Goal: Task Accomplishment & Management: Use online tool/utility

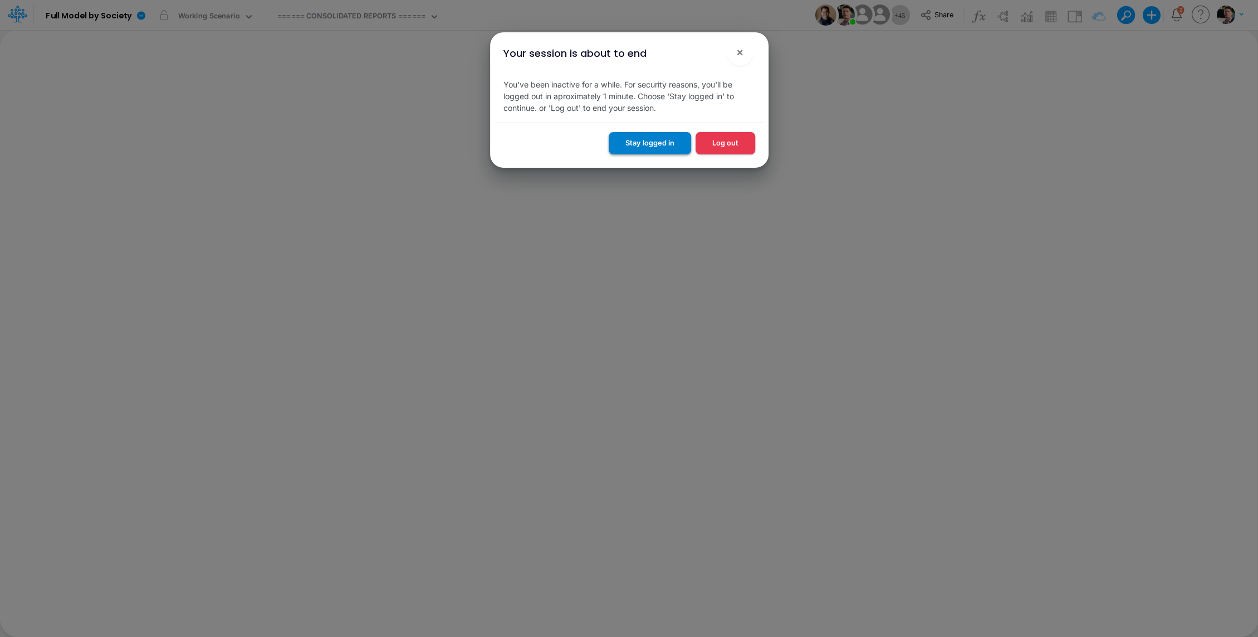
click at [643, 141] on button "Stay logged in" at bounding box center [650, 143] width 82 height 22
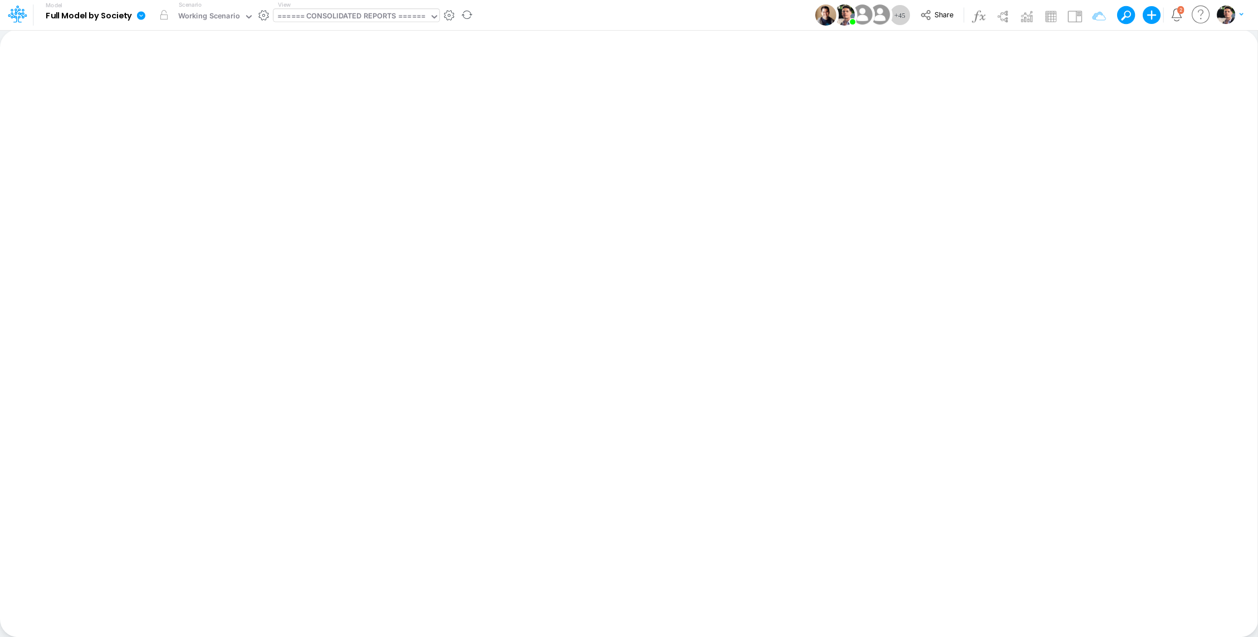
click at [338, 22] on div "====== CONSOLIDATED REPORTS ======" at bounding box center [351, 17] width 148 height 13
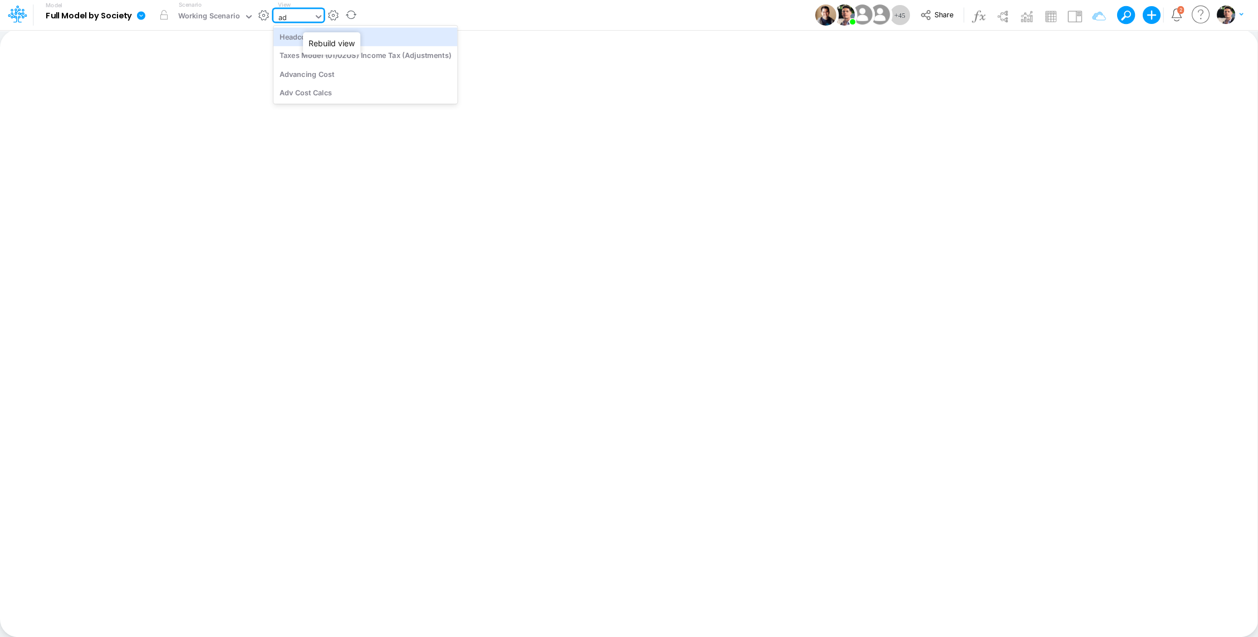
type input "a"
type input "0"
type input "01b"
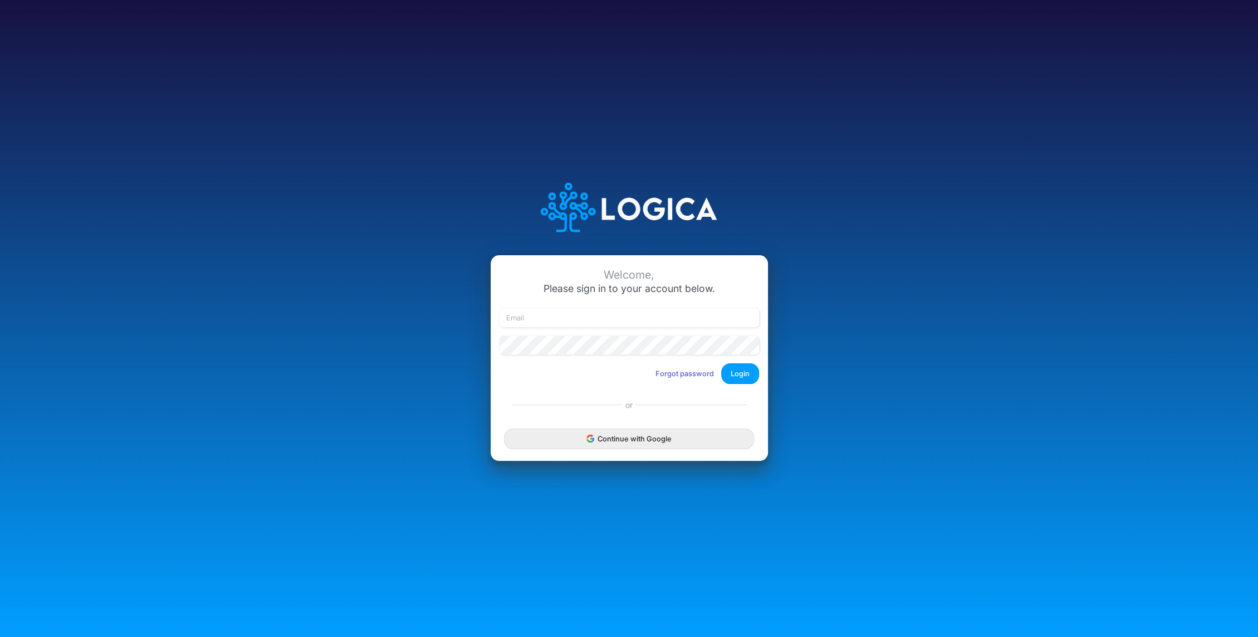
click at [611, 434] on button "Continue with Google" at bounding box center [629, 438] width 250 height 21
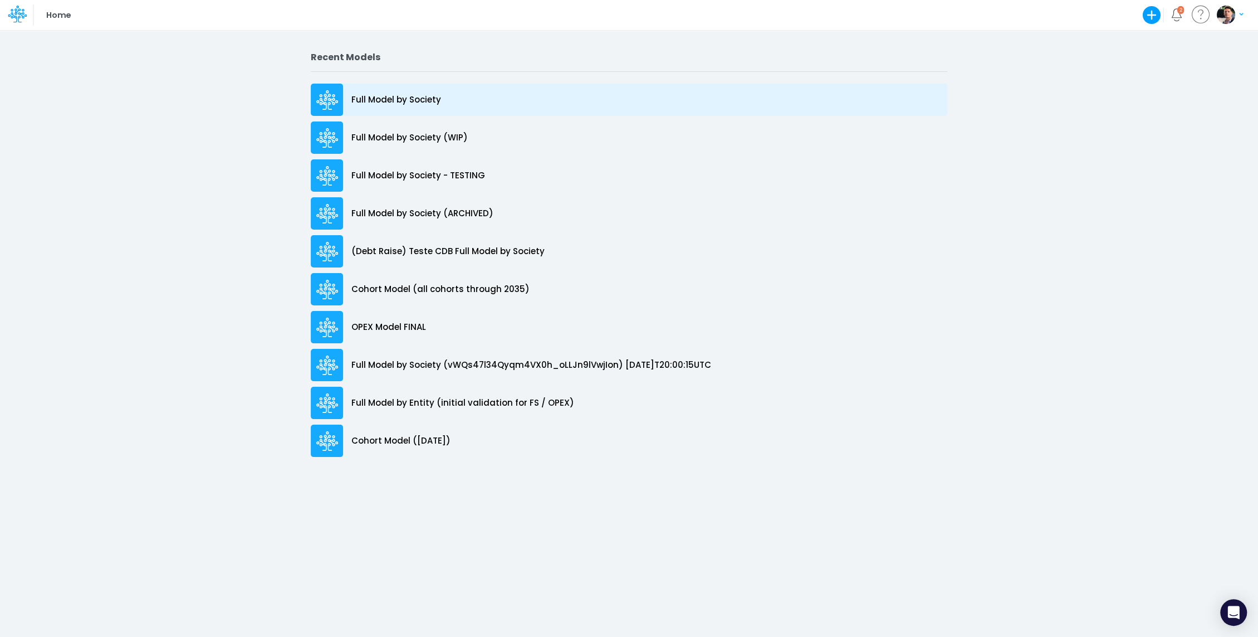
click at [422, 102] on p "Full Model by Society" at bounding box center [396, 100] width 90 height 13
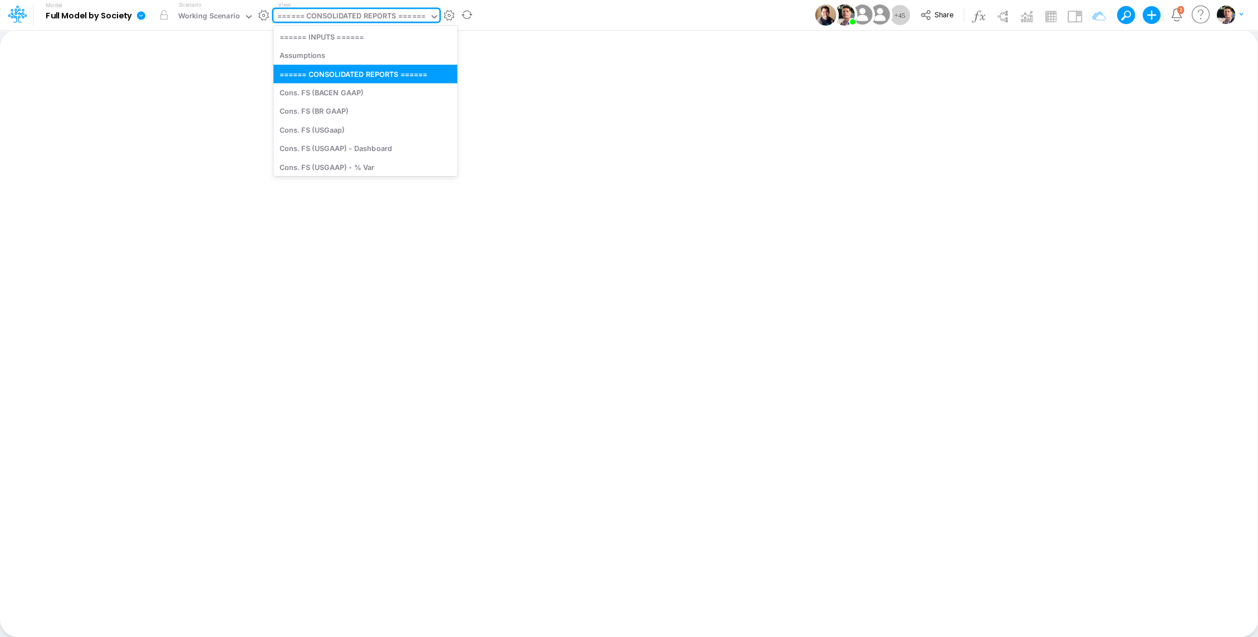
click at [383, 18] on div "====== CONSOLIDATED REPORTS ======" at bounding box center [351, 17] width 148 height 13
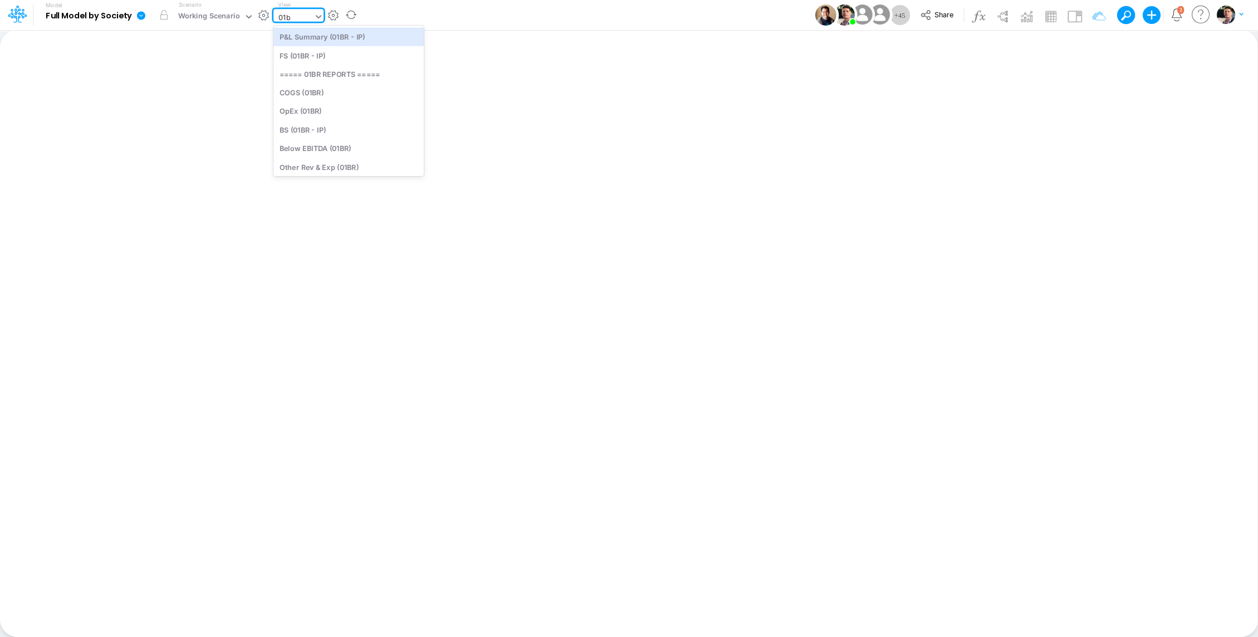
type input "01br"
type input "BS (01BR - IP)"
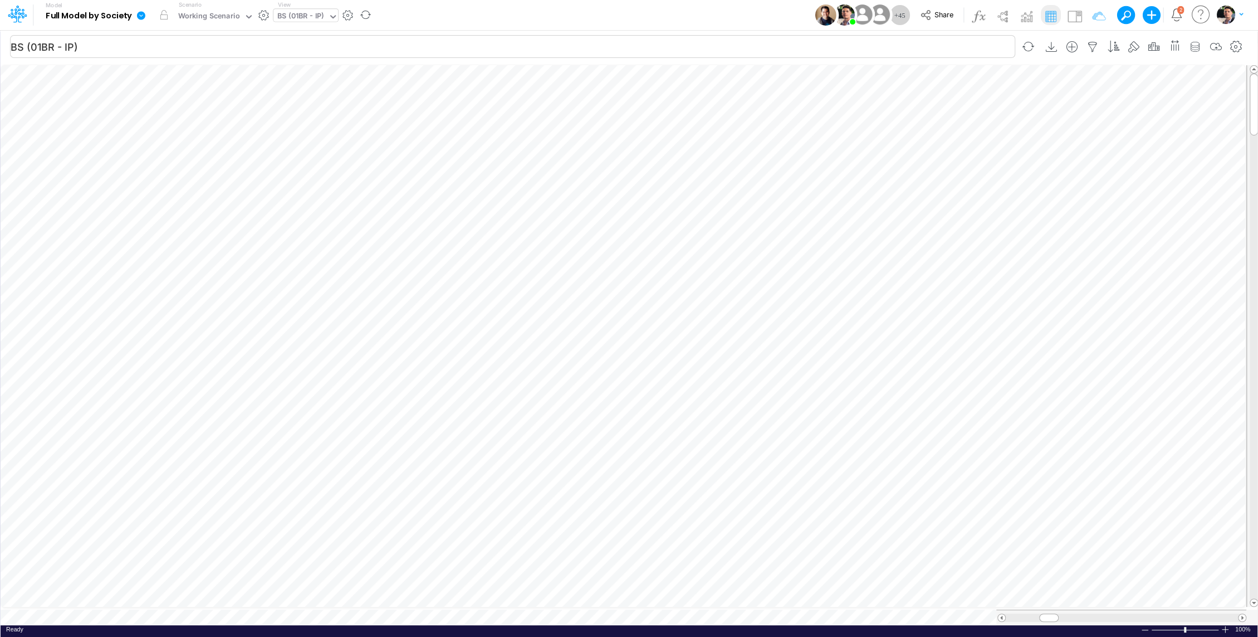
scroll to position [5, 1]
click at [1094, 50] on icon "button" at bounding box center [1092, 47] width 17 height 12
select select "tableSearchOR"
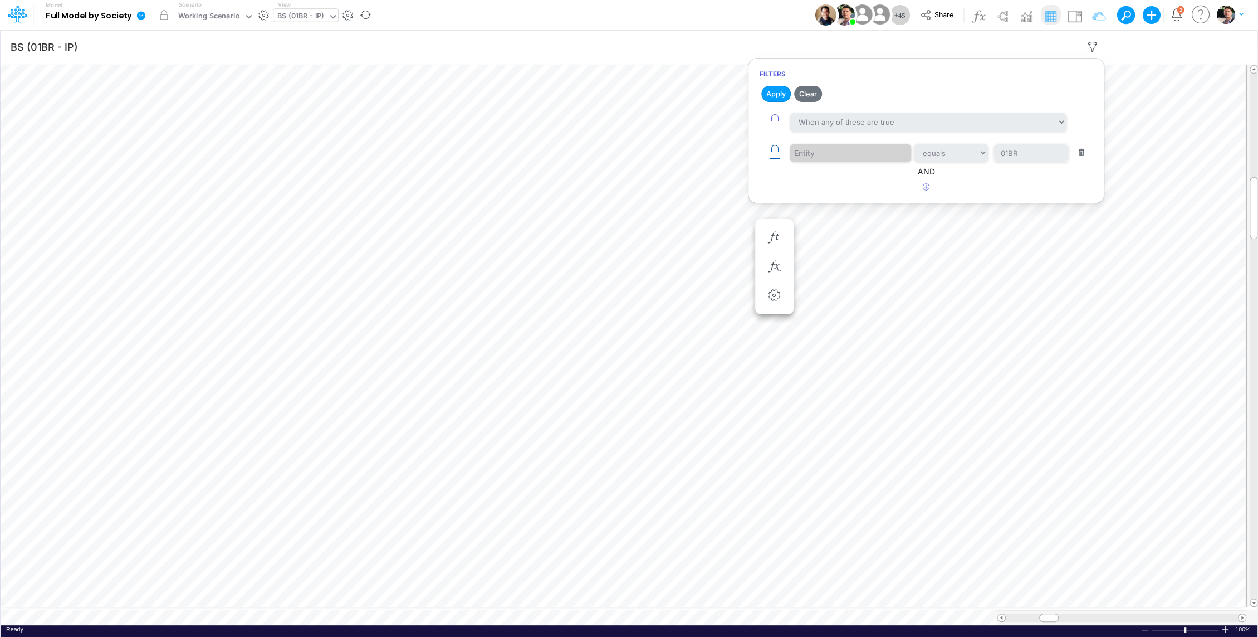
click at [772, 159] on button "button" at bounding box center [775, 152] width 30 height 25
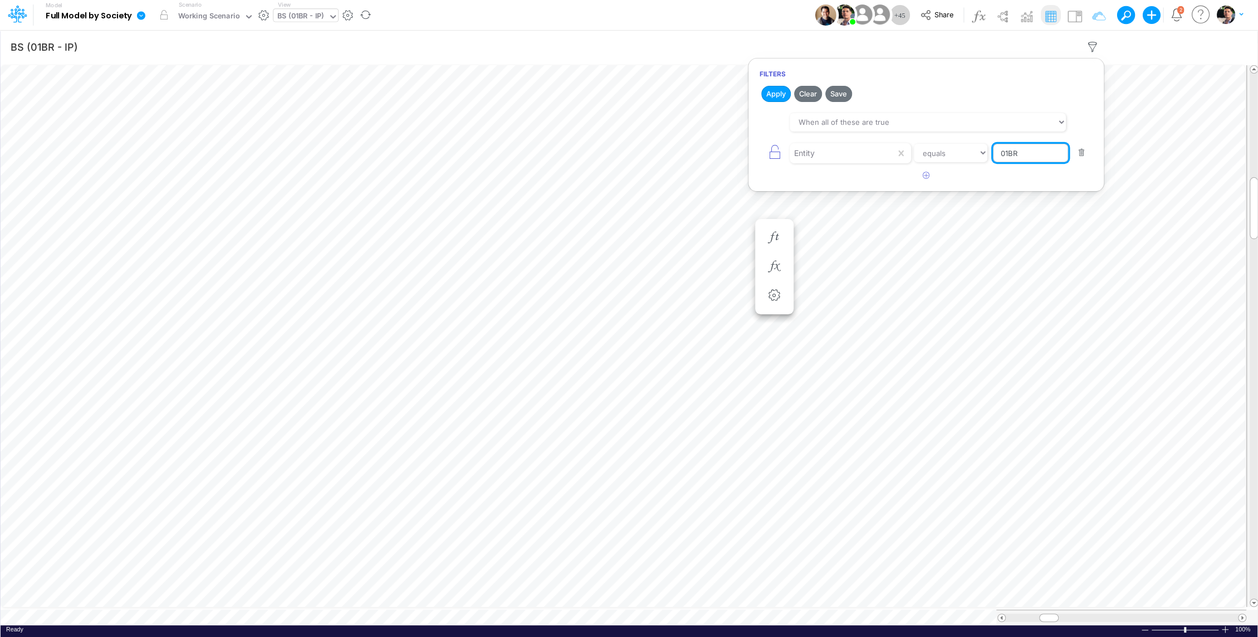
click at [1053, 159] on input "01BR" at bounding box center [1030, 153] width 75 height 19
type input "01CG"
click at [775, 97] on button "Apply" at bounding box center [776, 94] width 30 height 16
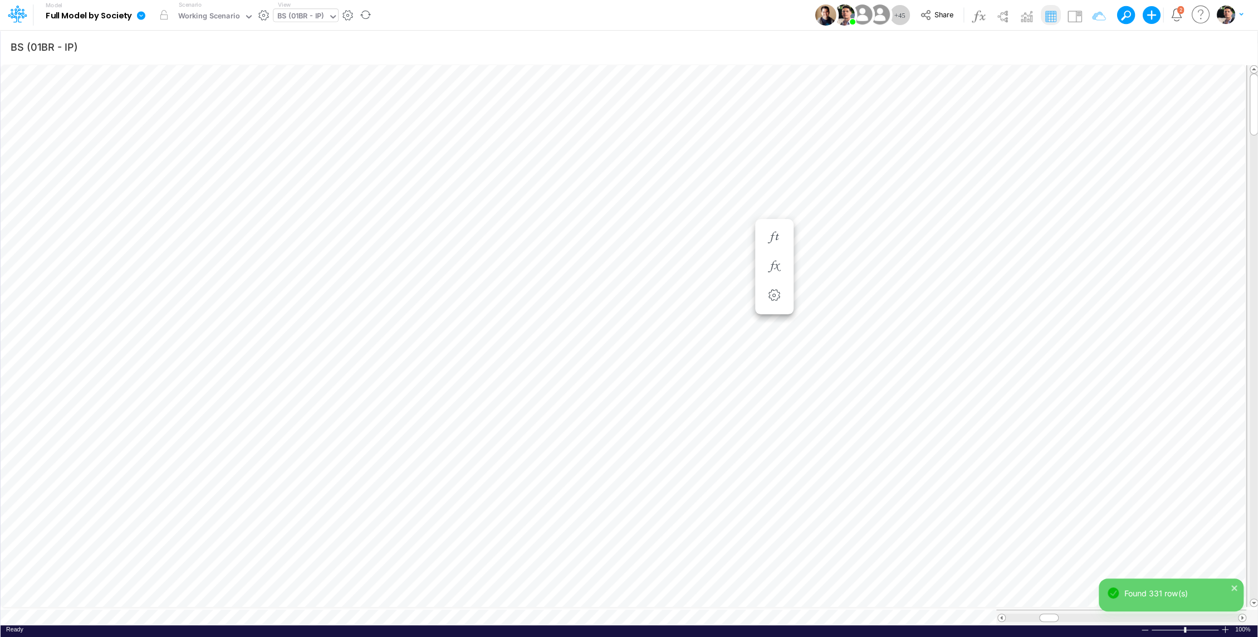
scroll to position [5, 1]
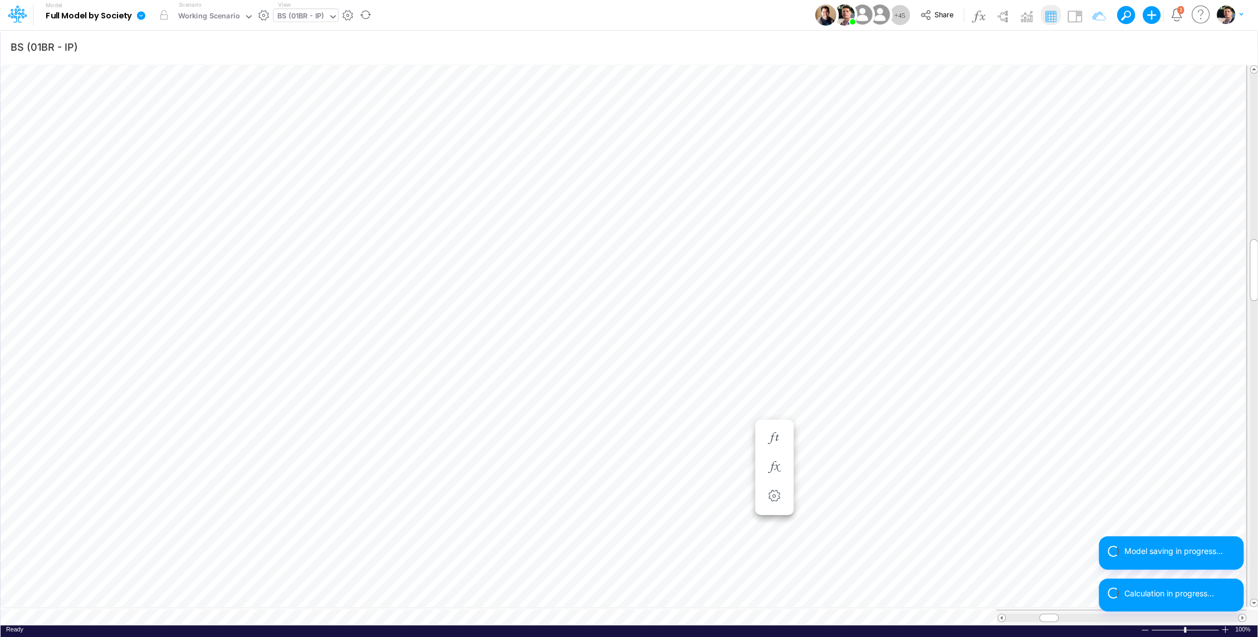
scroll to position [5, 1]
click at [778, 418] on button "button" at bounding box center [774, 427] width 21 height 22
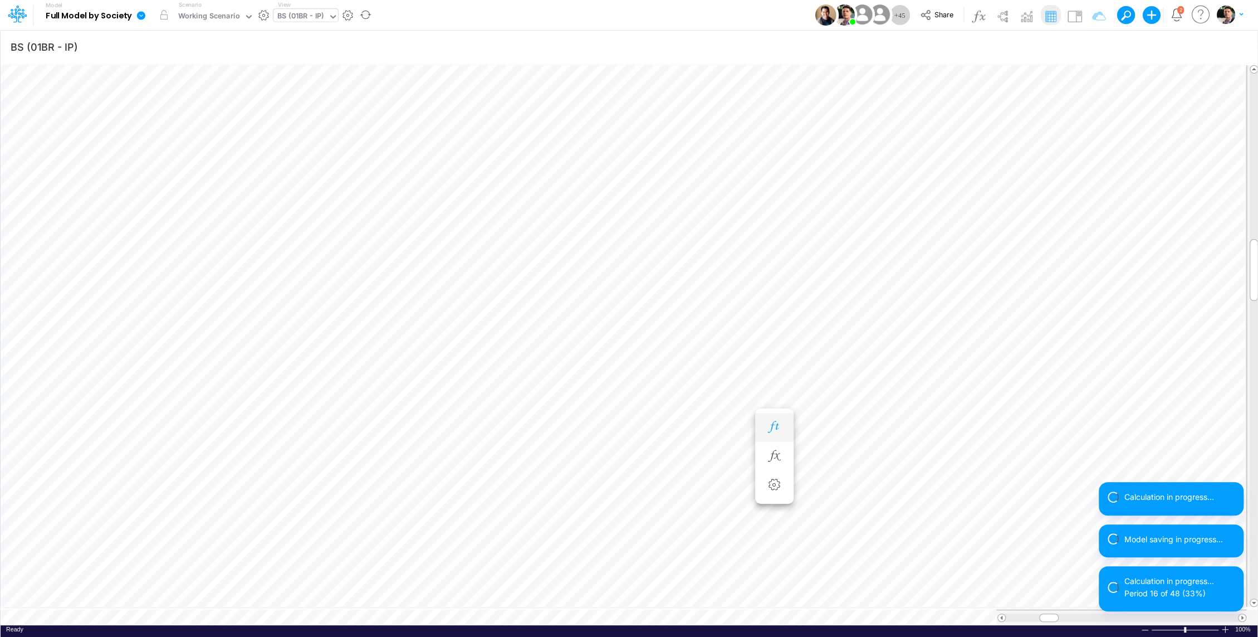
click at [771, 425] on icon "button" at bounding box center [774, 427] width 17 height 12
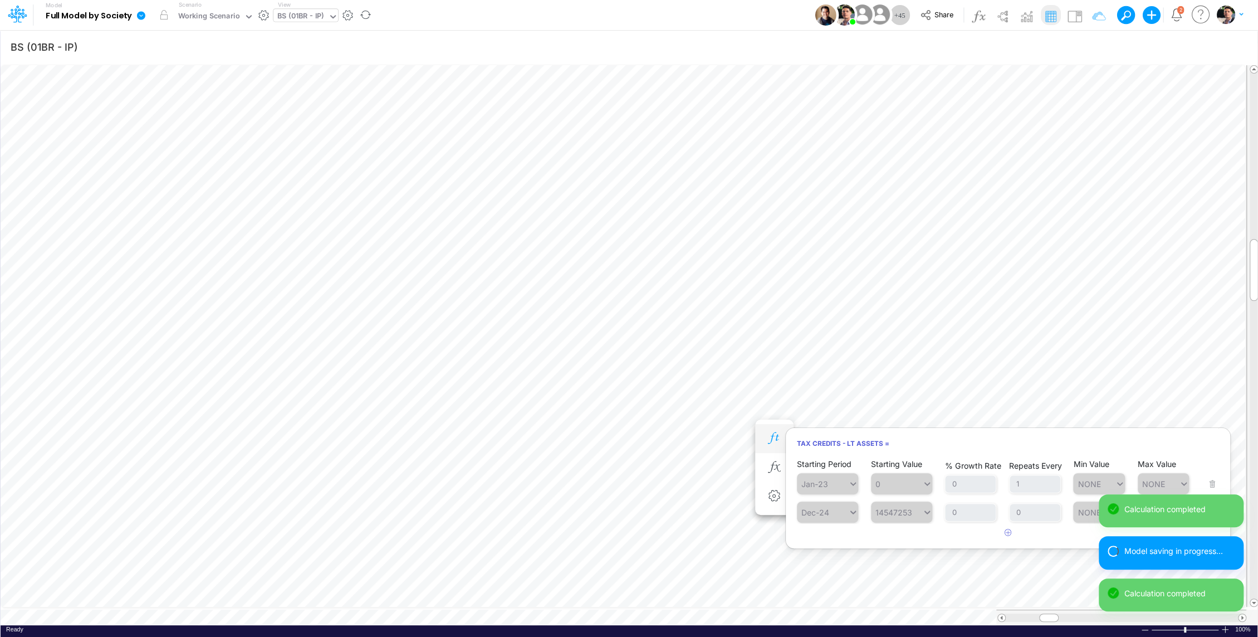
scroll to position [5, 1]
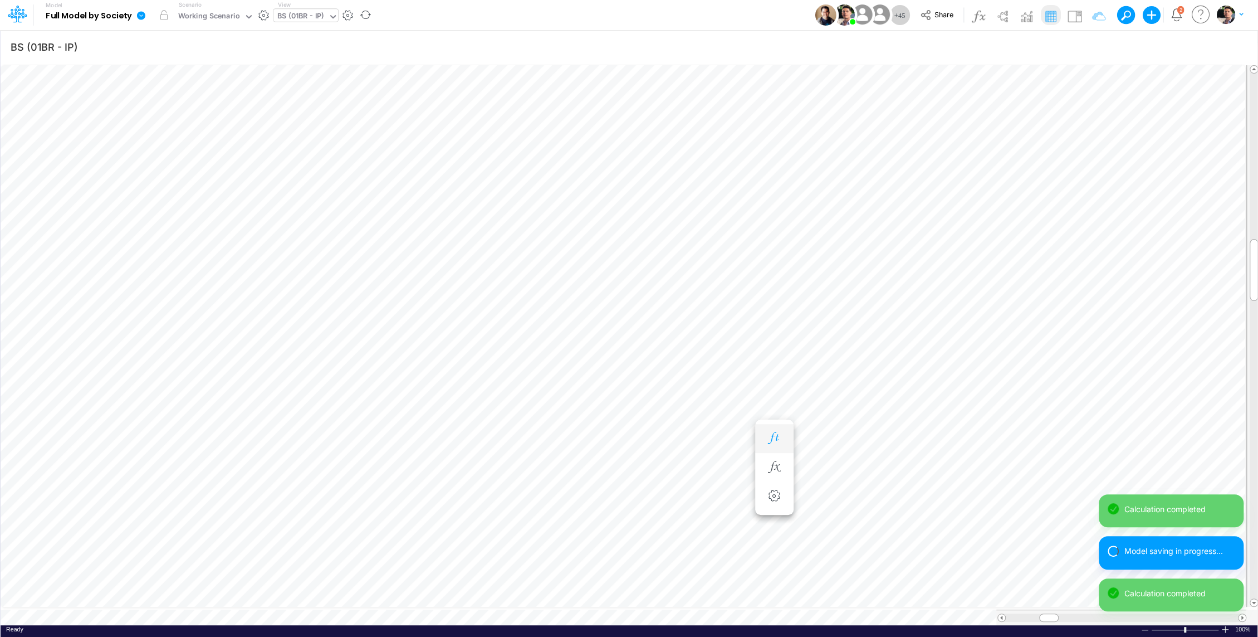
scroll to position [5, 1]
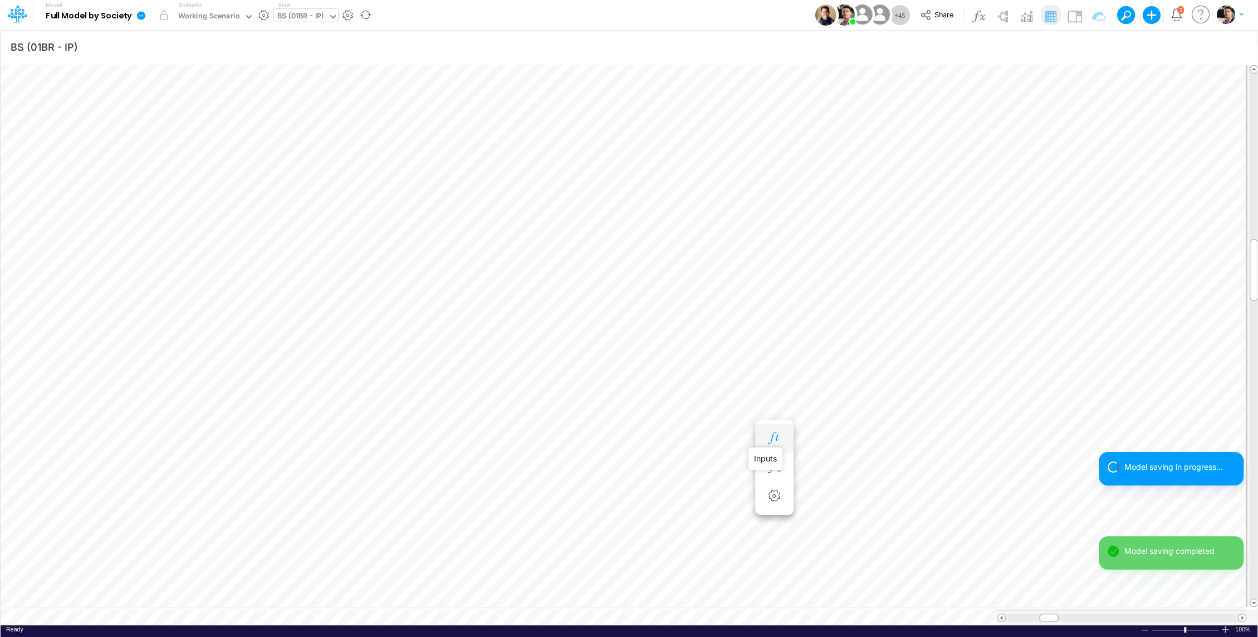
click at [774, 443] on icon "button" at bounding box center [774, 438] width 17 height 12
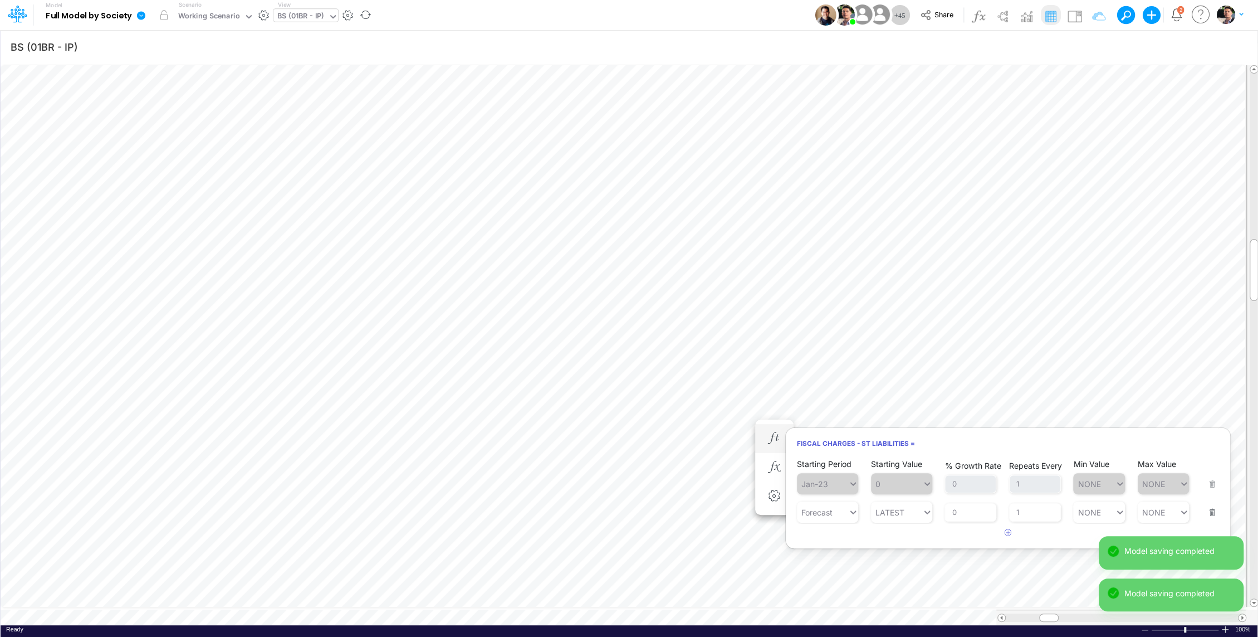
click at [1211, 511] on button "button" at bounding box center [1209, 505] width 14 height 30
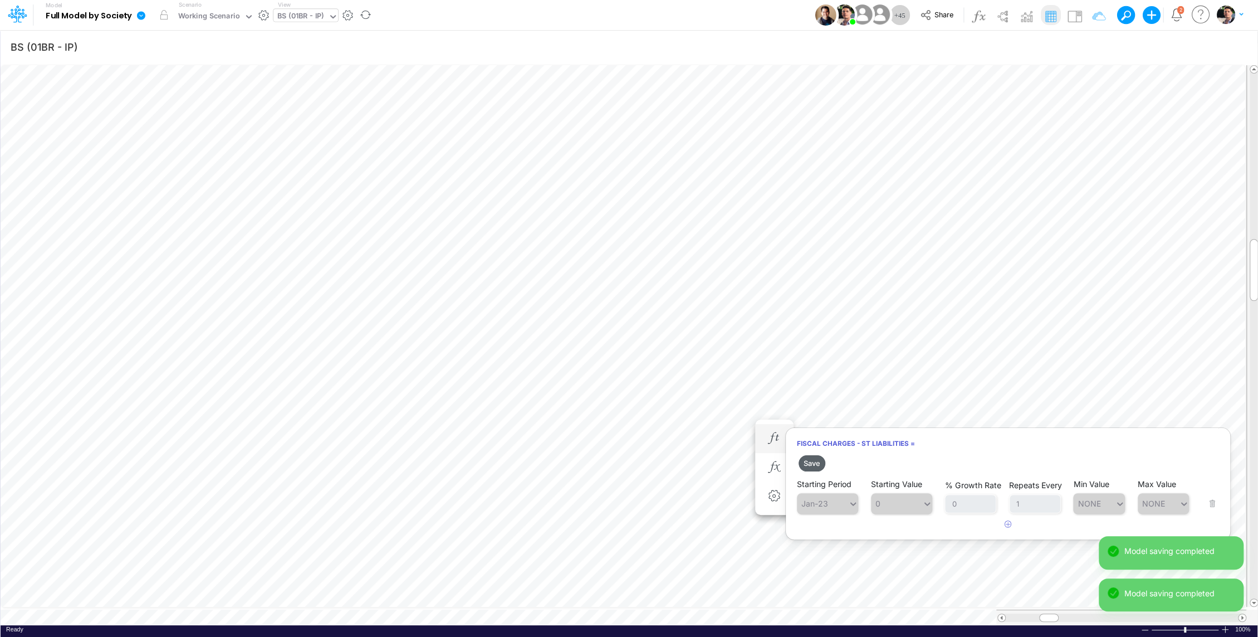
click at [808, 463] on button "Save" at bounding box center [812, 463] width 27 height 16
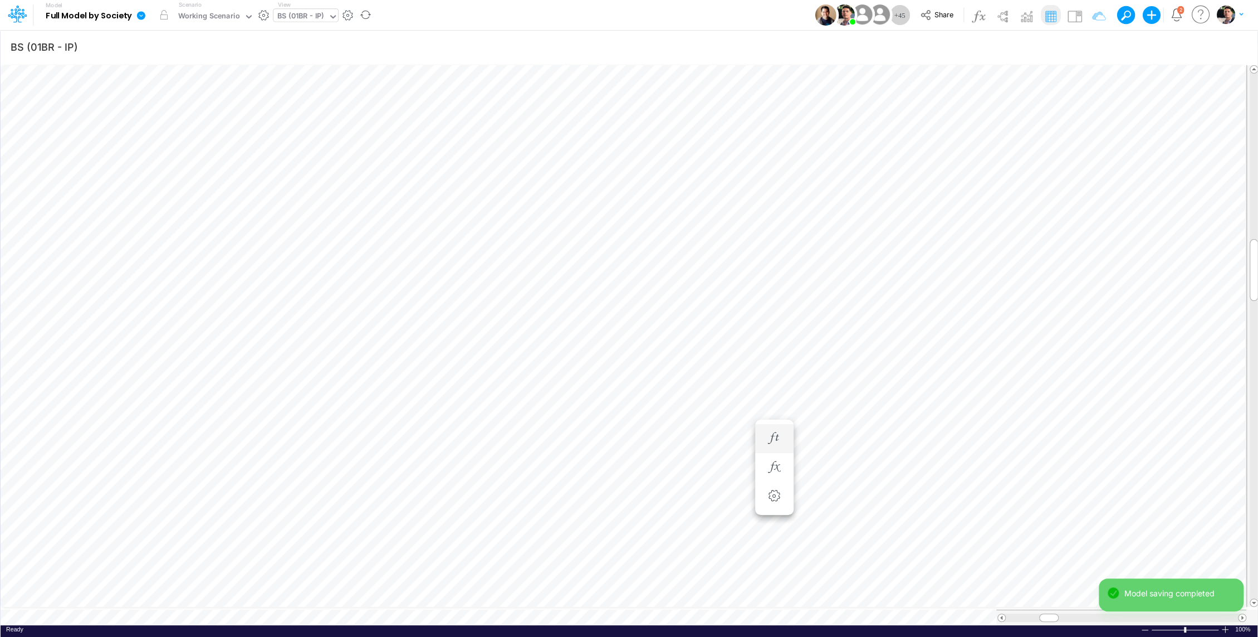
scroll to position [5, 1]
click at [652, 417] on button "button" at bounding box center [654, 427] width 21 height 22
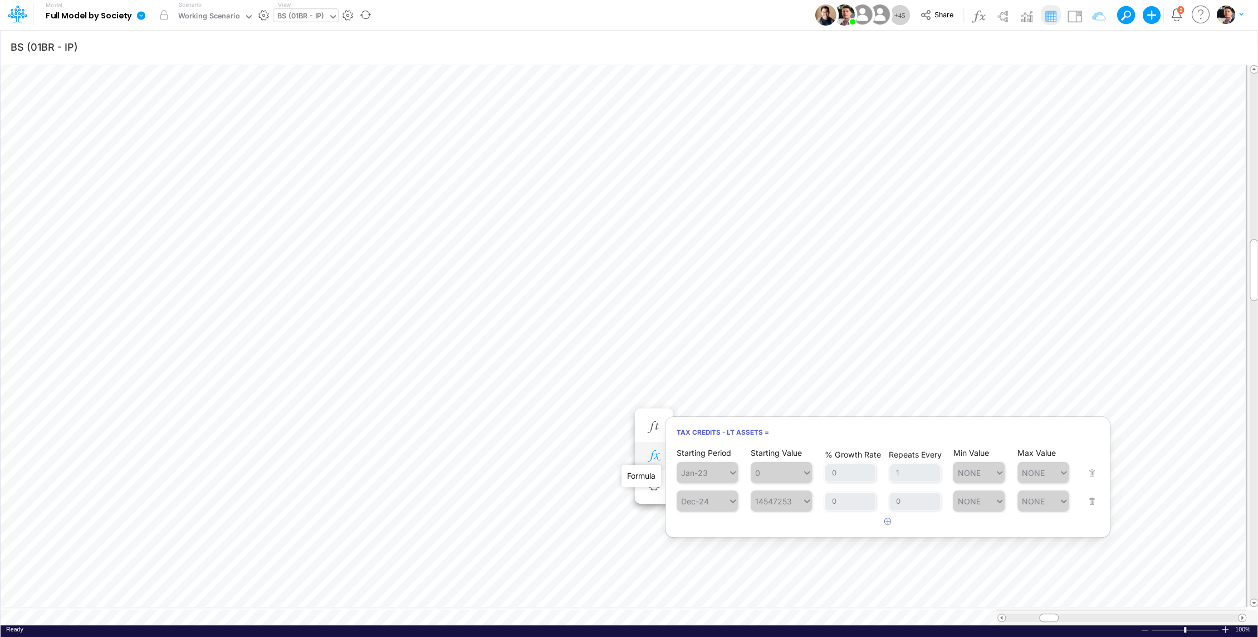
click at [652, 452] on icon "button" at bounding box center [654, 456] width 17 height 12
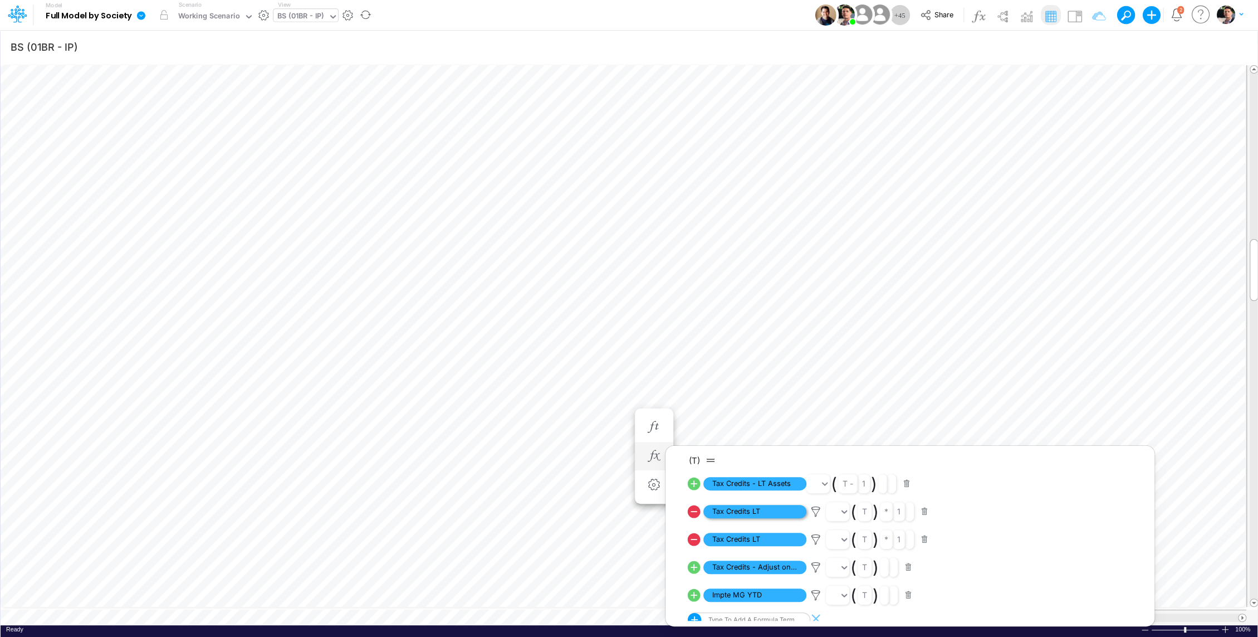
scroll to position [11, 0]
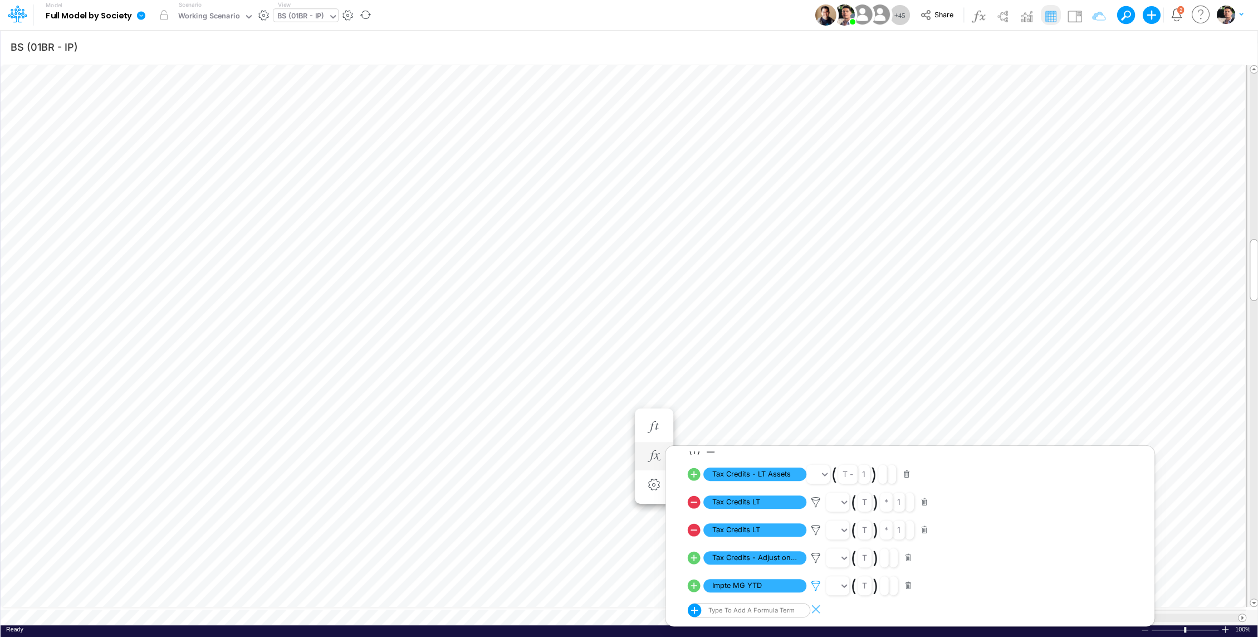
click at [815, 584] on icon at bounding box center [816, 586] width 17 height 12
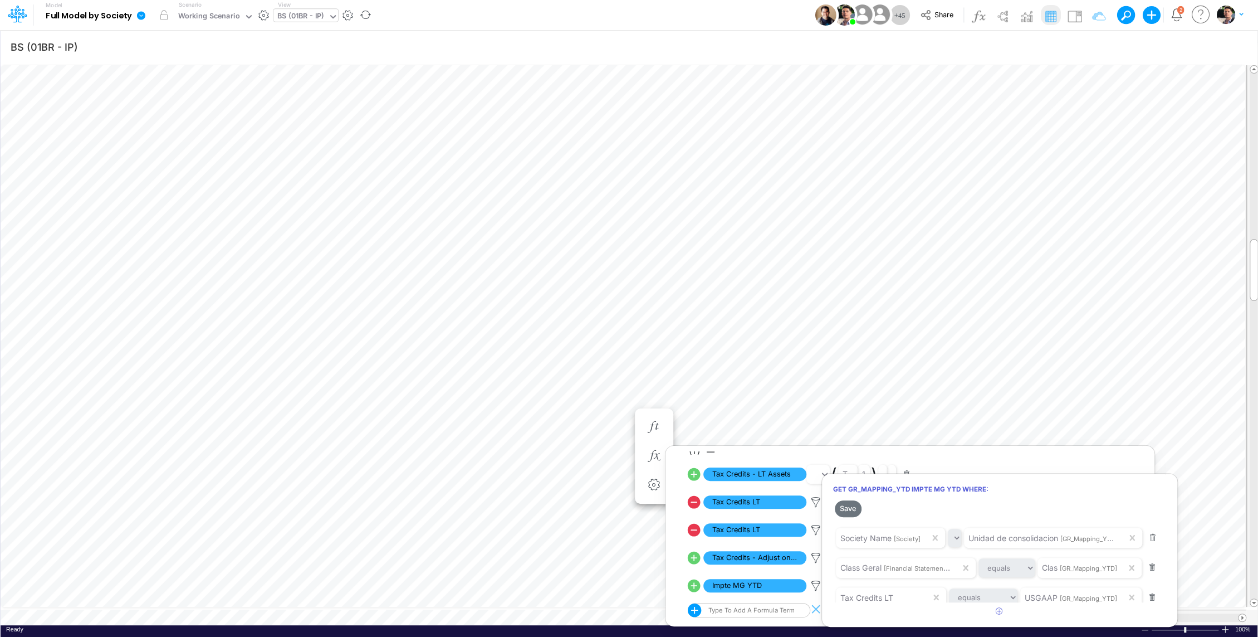
click at [604, 292] on div at bounding box center [629, 321] width 1258 height 631
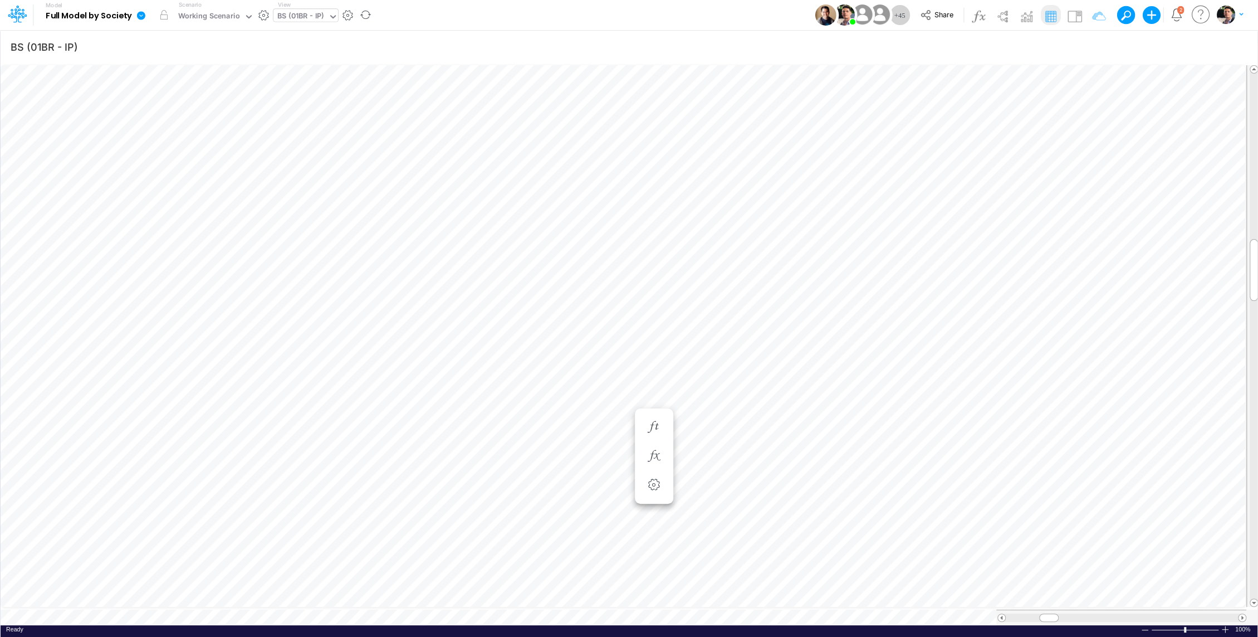
scroll to position [5, 1]
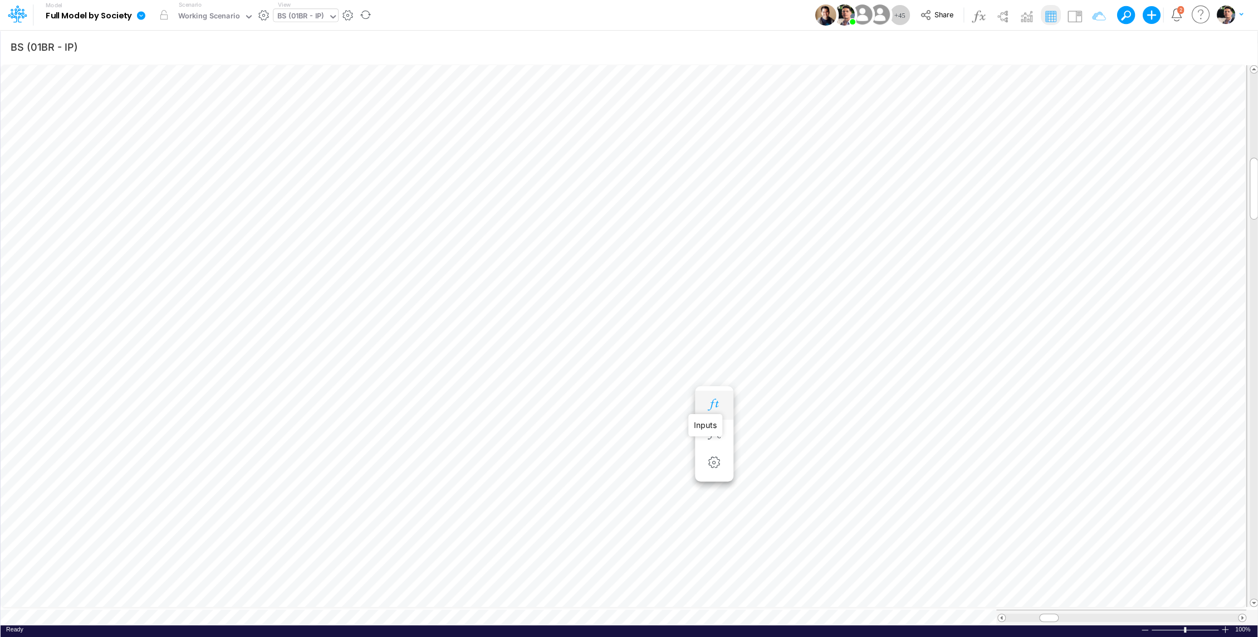
click at [710, 407] on icon "button" at bounding box center [714, 405] width 17 height 12
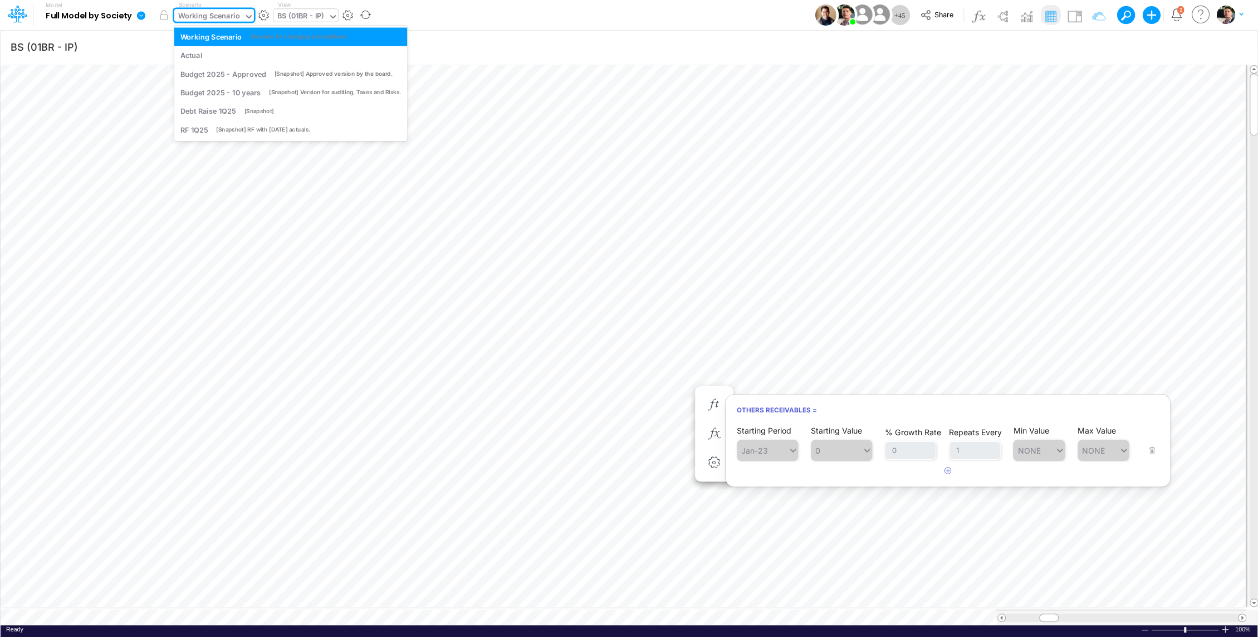
click at [193, 13] on div "Working Scenario" at bounding box center [209, 17] width 62 height 13
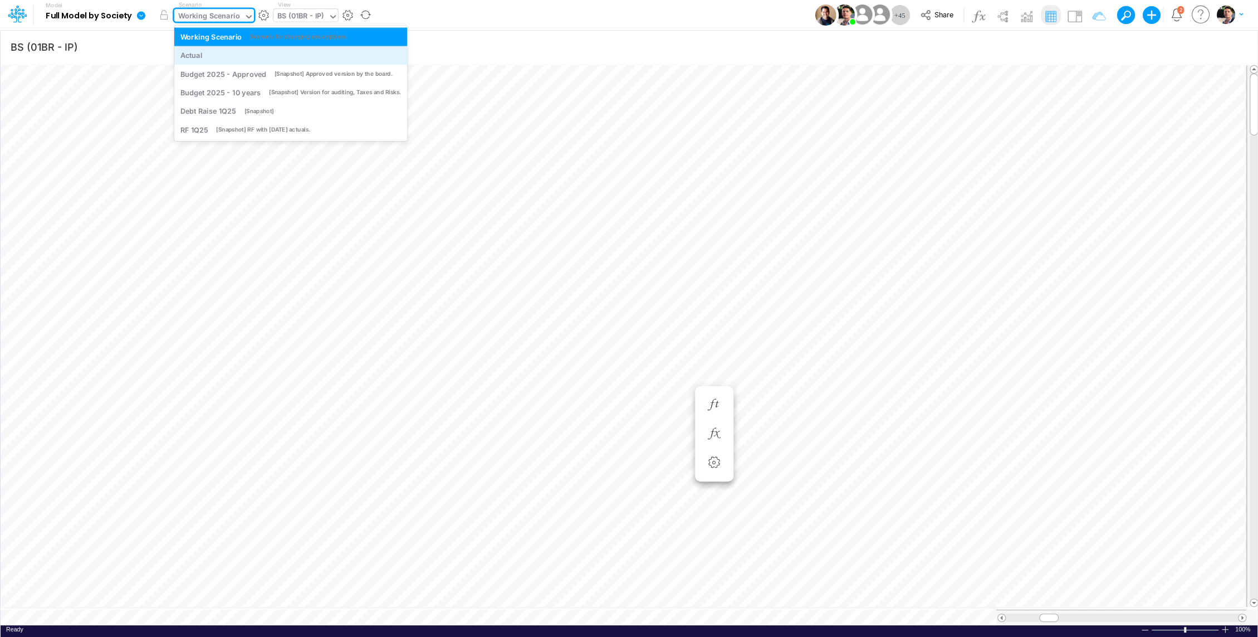
click at [191, 58] on div "Actual" at bounding box center [191, 55] width 22 height 11
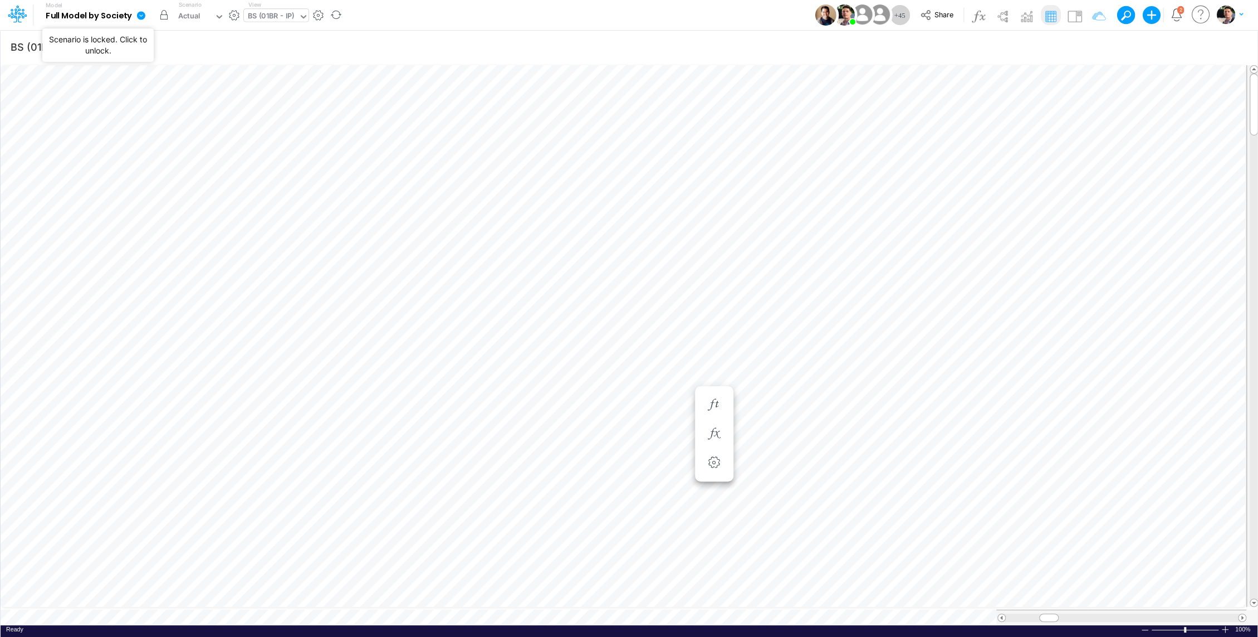
click at [165, 18] on button "button" at bounding box center [164, 15] width 20 height 20
click at [187, 18] on div "Actual" at bounding box center [189, 17] width 22 height 13
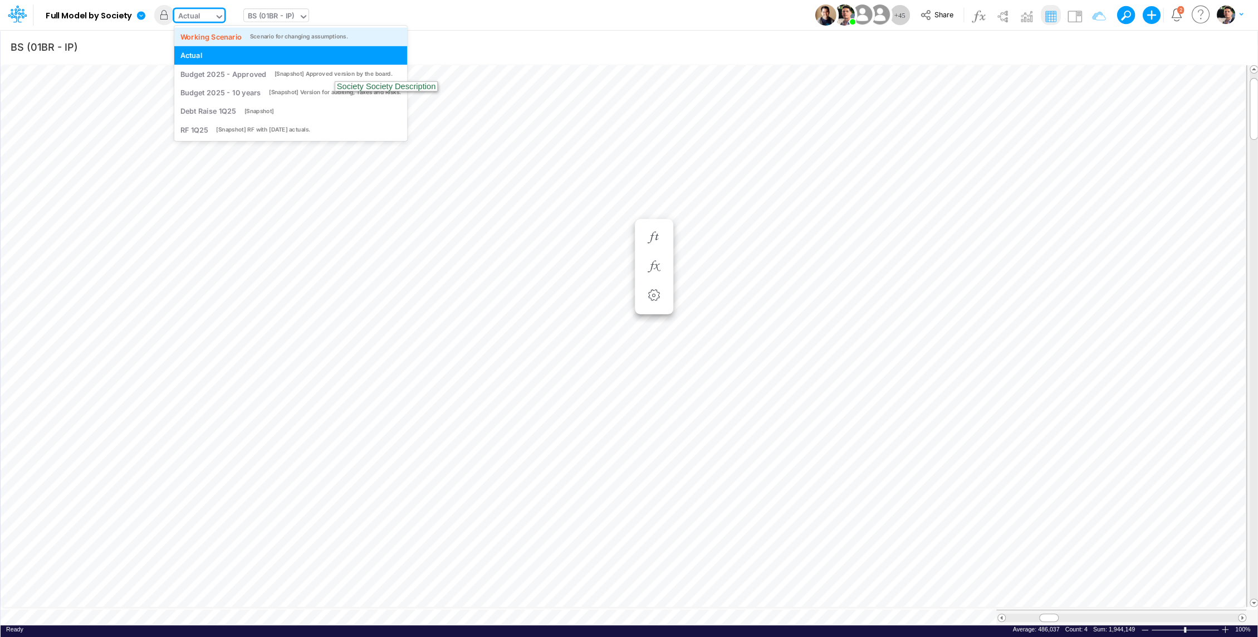
click at [193, 38] on div "Working Scenario" at bounding box center [211, 36] width 62 height 11
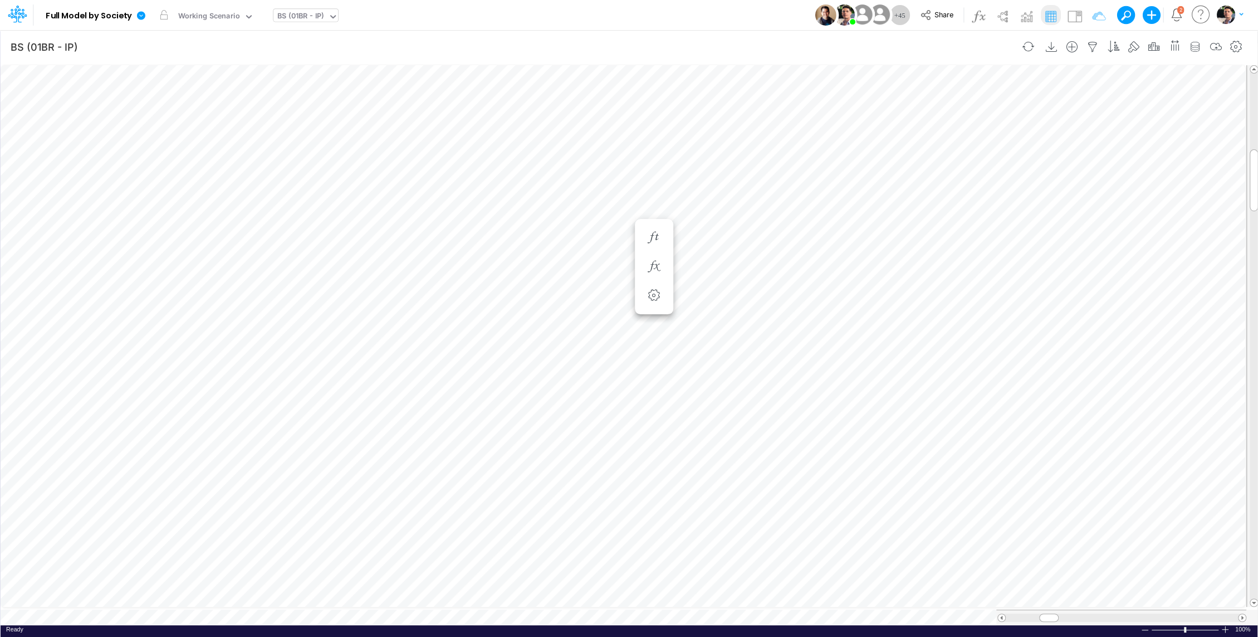
scroll to position [5, 1]
click at [1097, 45] on icon "button" at bounding box center [1092, 47] width 17 height 12
select select "tableSearchOR"
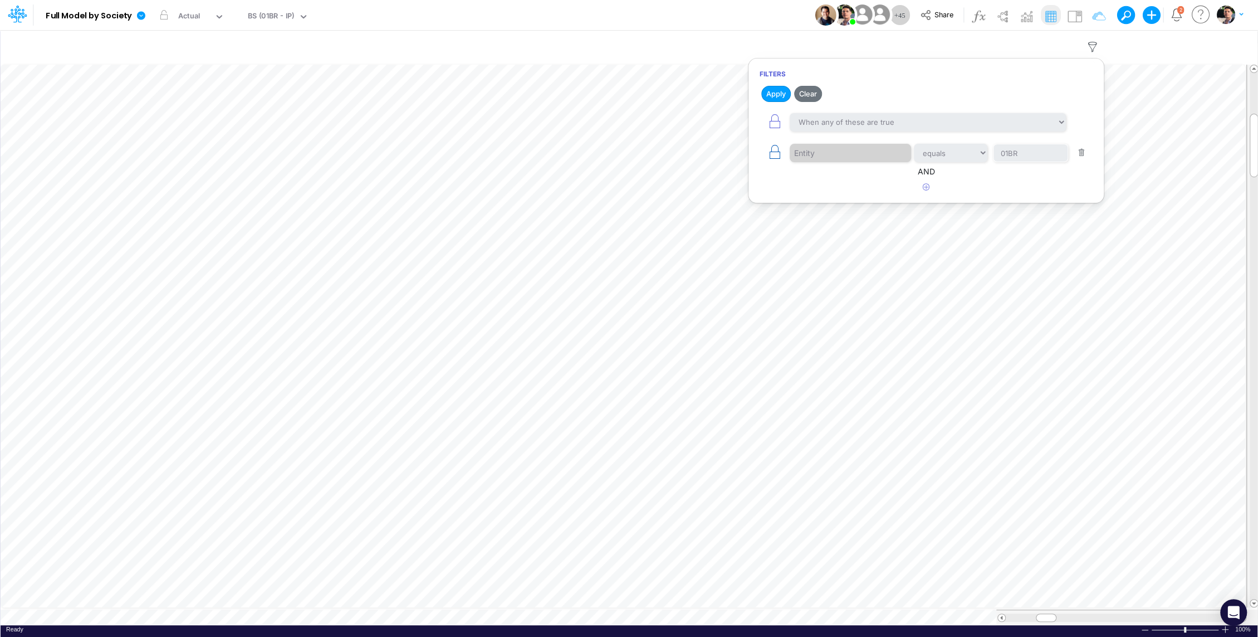
click at [779, 148] on icon "button" at bounding box center [775, 152] width 16 height 16
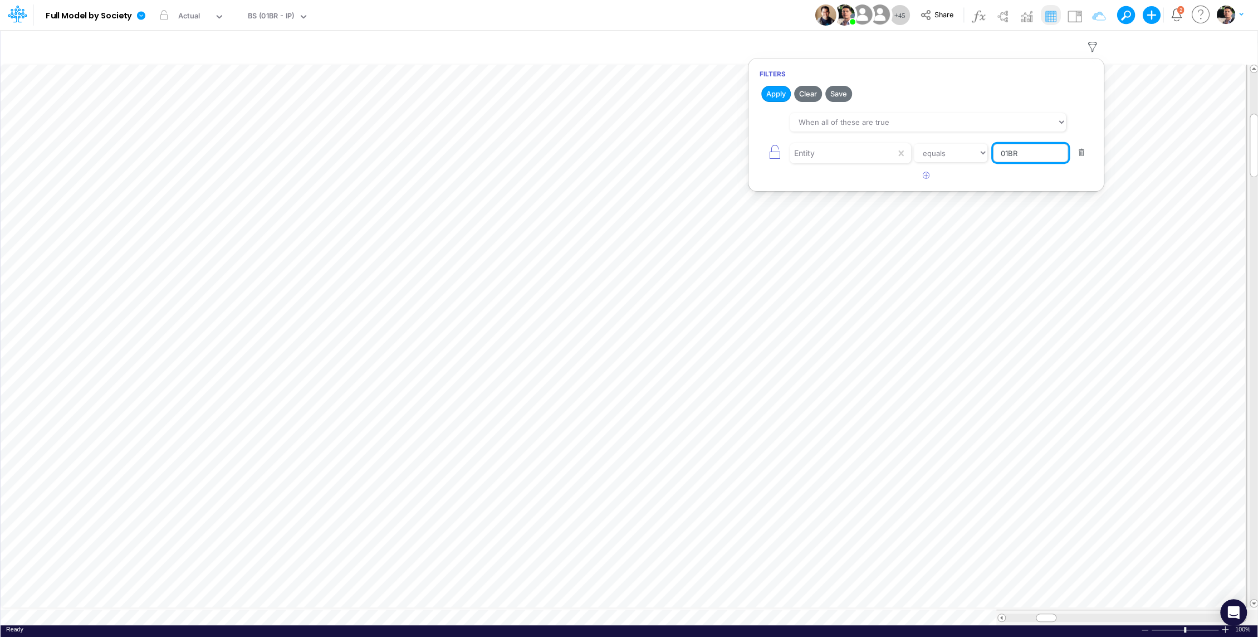
click at [1038, 153] on input "01BR" at bounding box center [1030, 153] width 75 height 19
type input "01CG"
click at [781, 94] on button "Apply" at bounding box center [776, 94] width 30 height 16
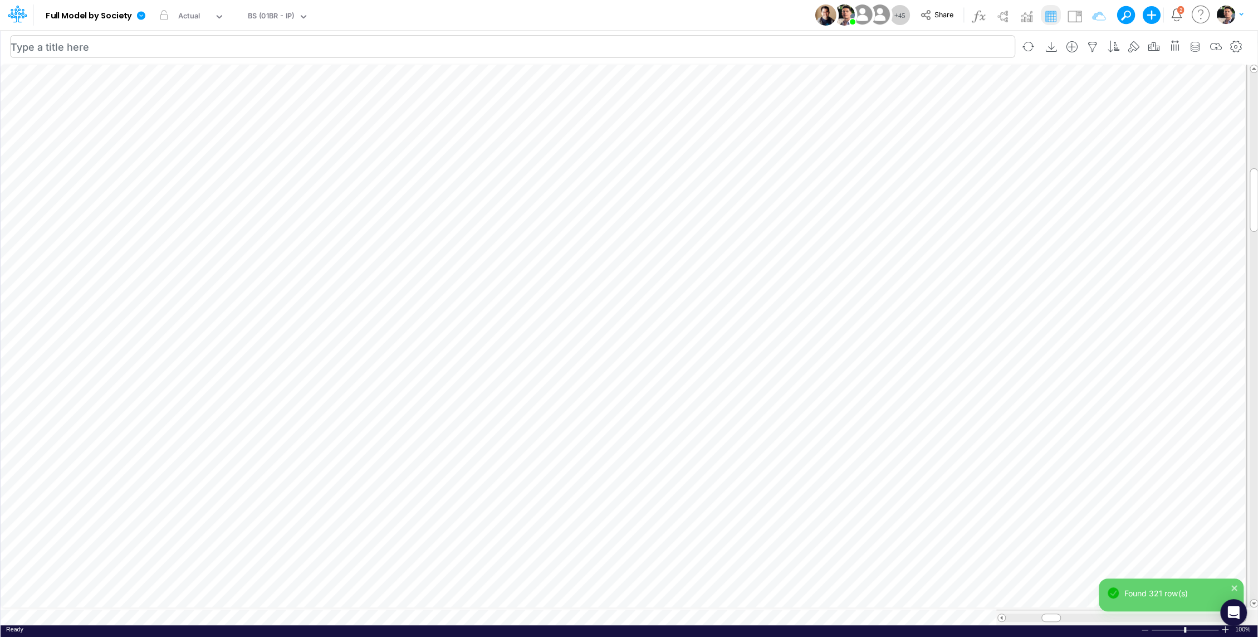
scroll to position [5, 1]
